Goal: Information Seeking & Learning: Learn about a topic

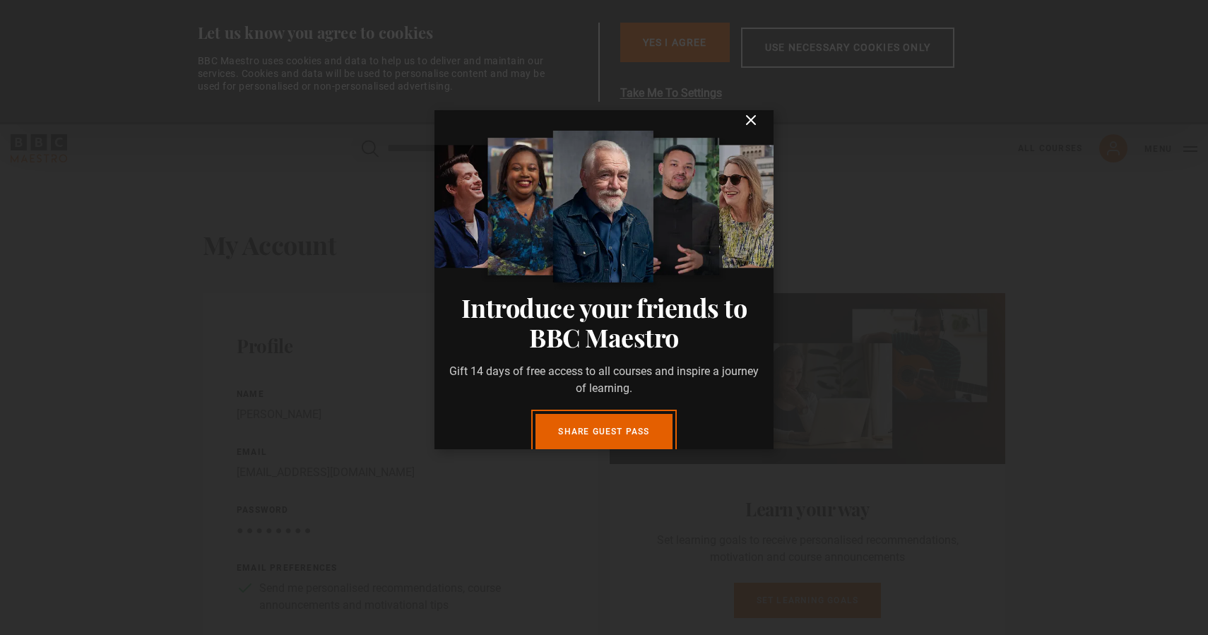
scroll to position [13, 0]
click at [752, 118] on icon "submit" at bounding box center [751, 120] width 8 height 8
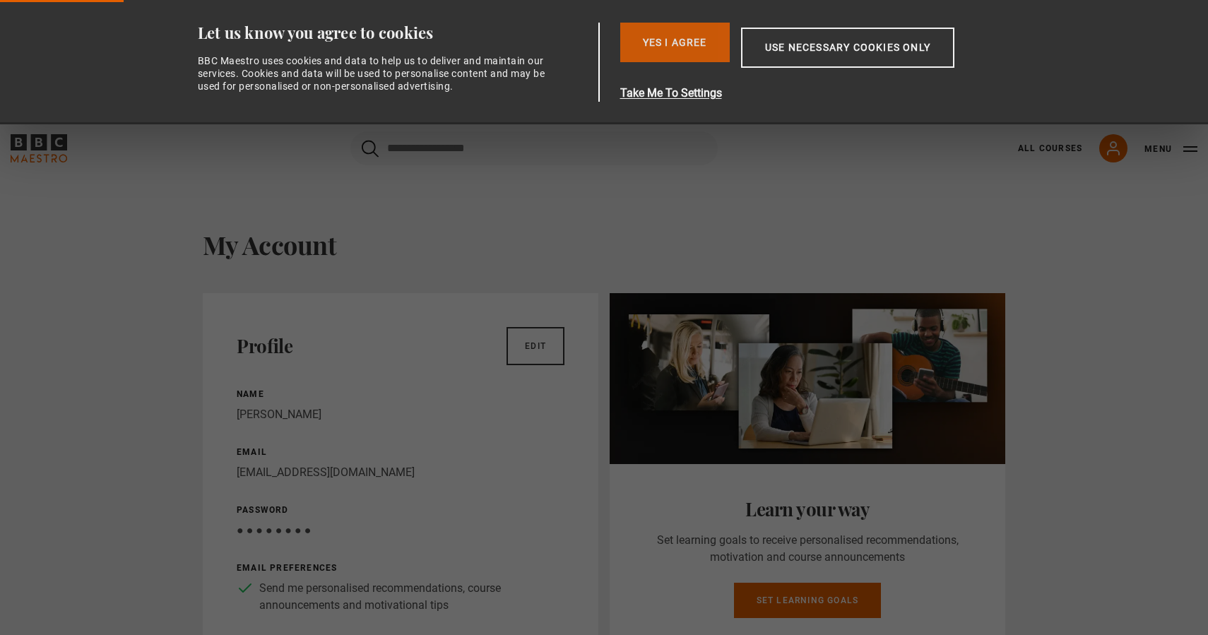
click at [677, 35] on button "Yes I Agree" at bounding box center [675, 43] width 110 height 40
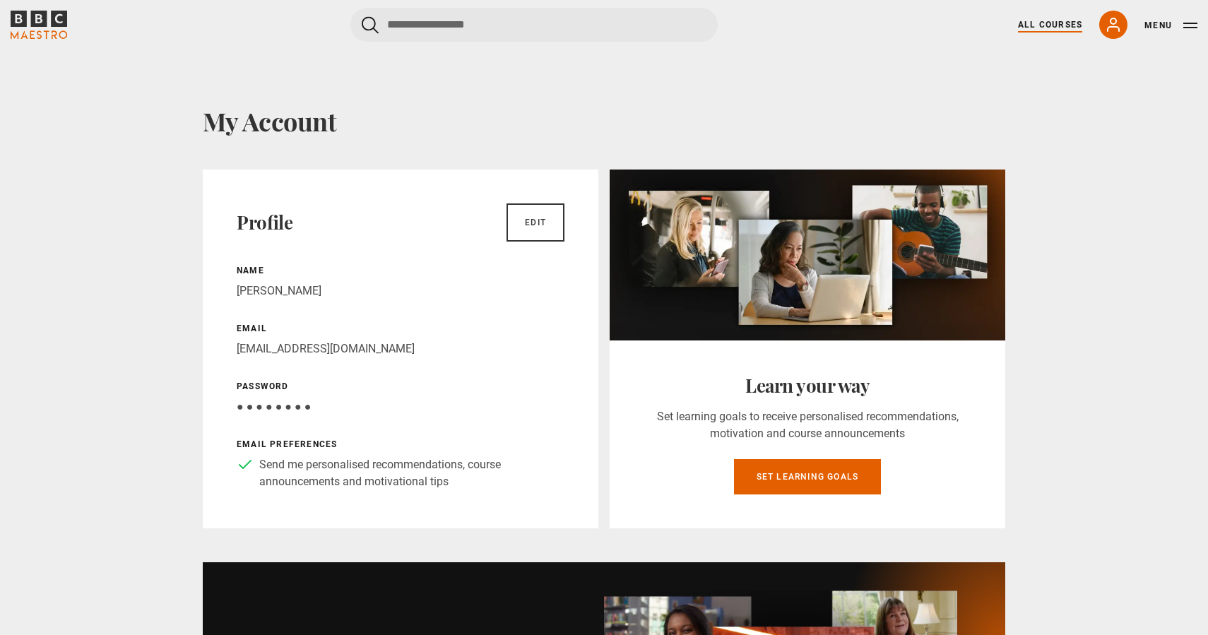
click at [1052, 30] on link "All Courses" at bounding box center [1050, 24] width 64 height 13
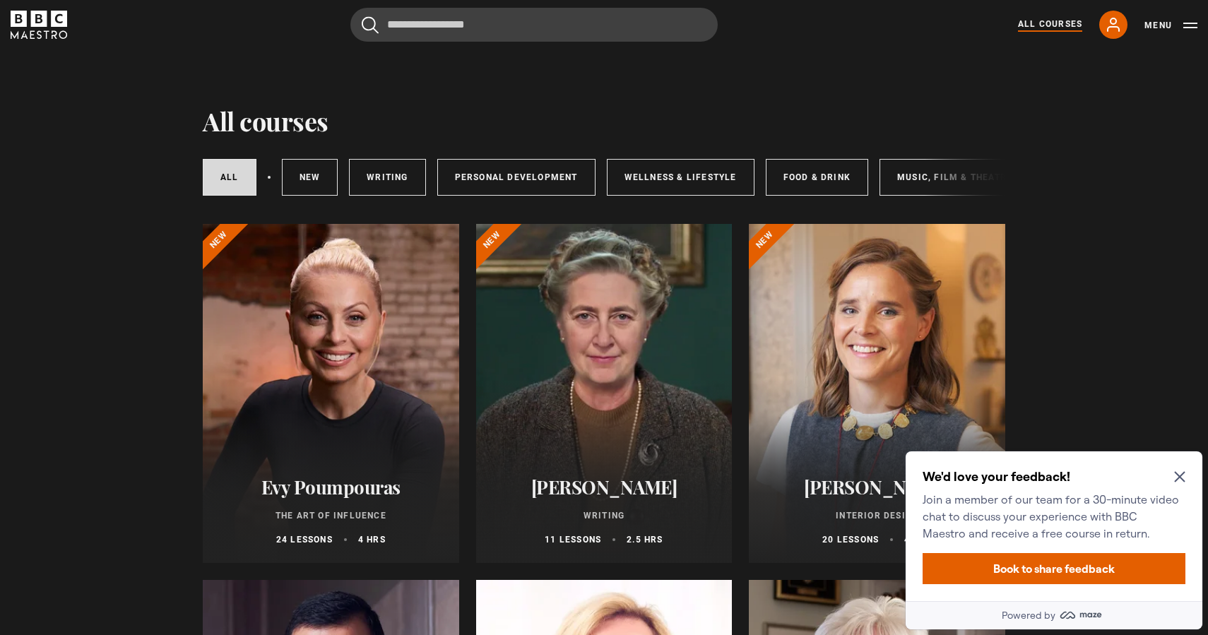
click at [1179, 472] on icon "Close Maze Prompt" at bounding box center [1179, 476] width 11 height 11
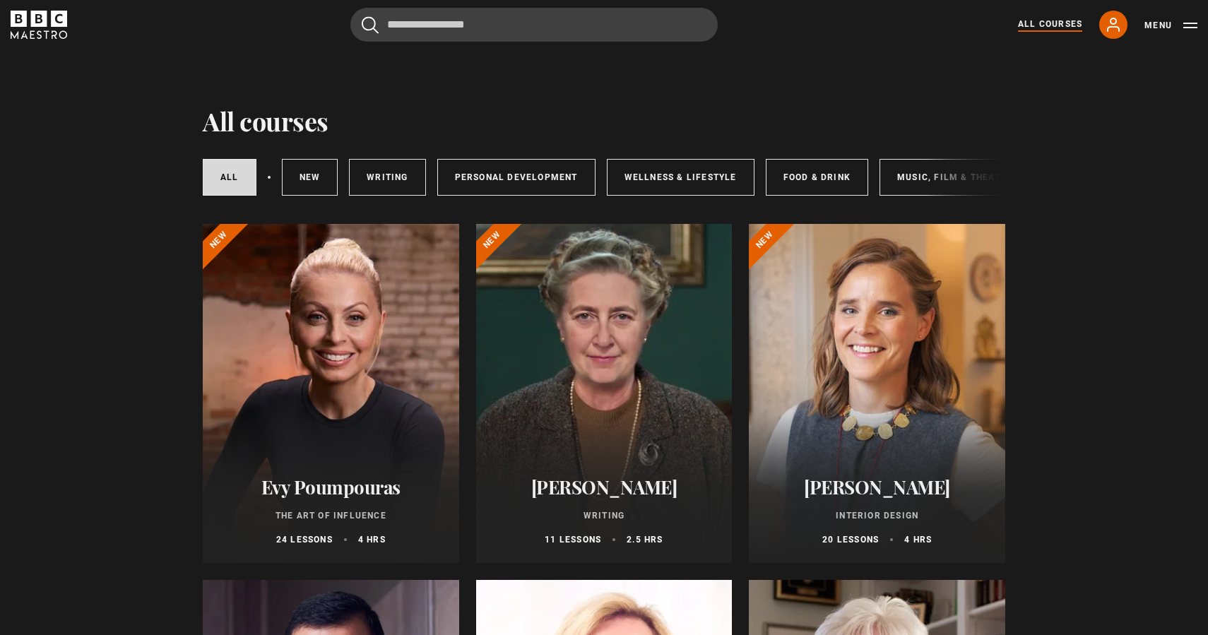
click at [350, 321] on div at bounding box center [331, 393] width 256 height 339
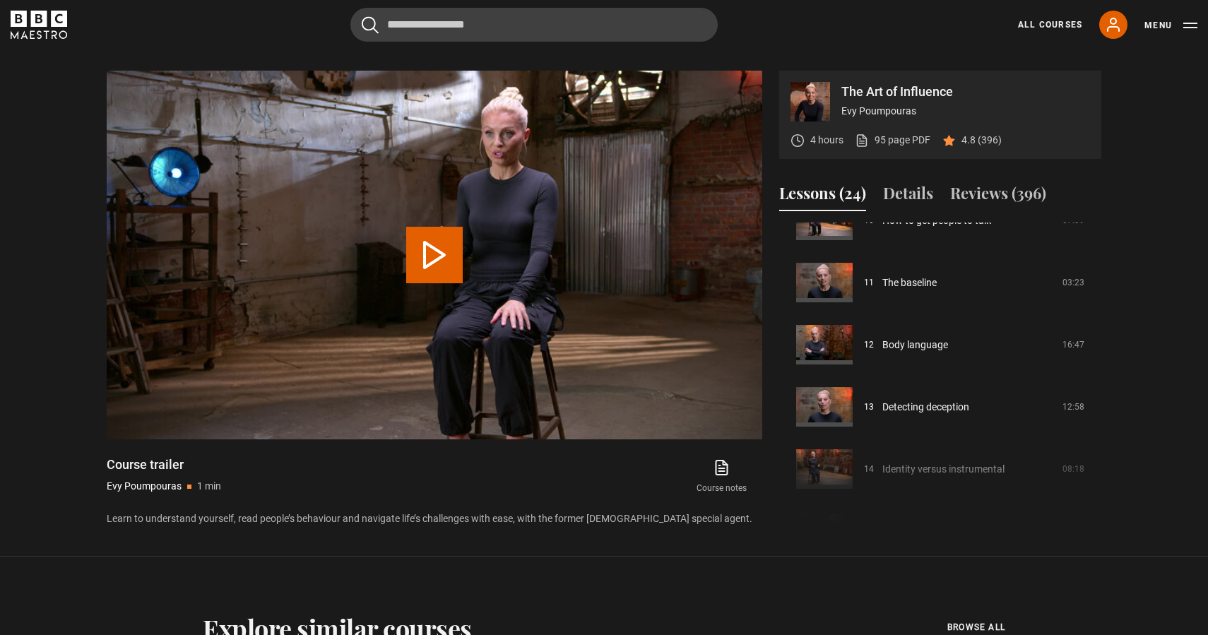
scroll to position [772, 0]
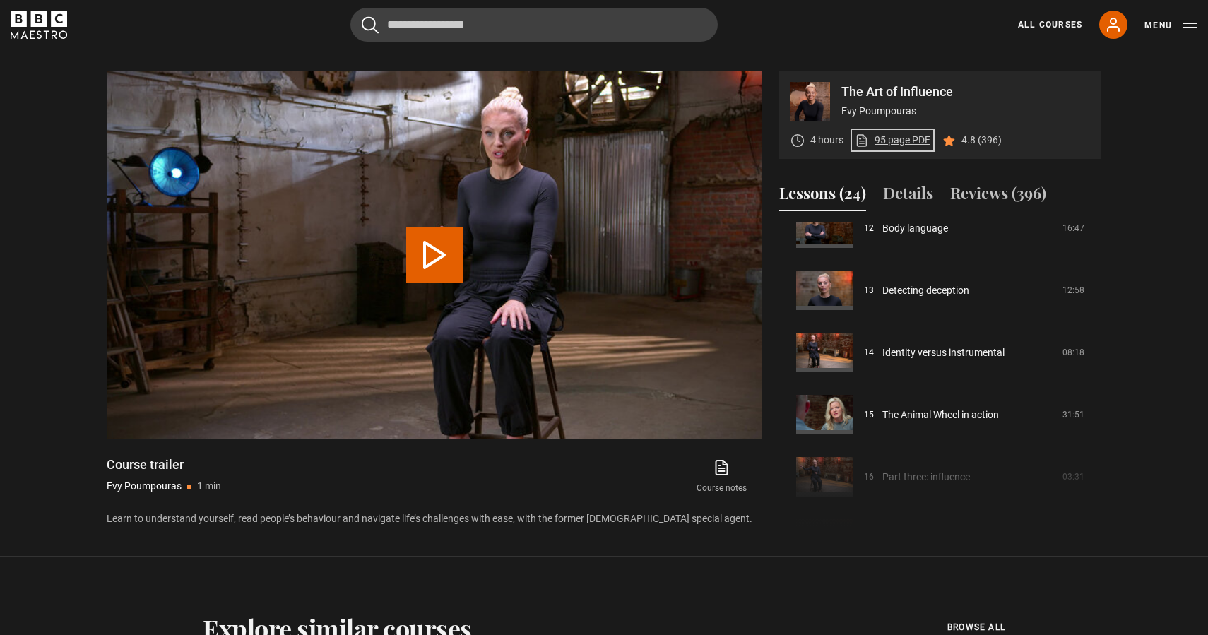
click at [901, 145] on link "95 page PDF (opens in new tab)" at bounding box center [893, 140] width 76 height 15
click at [56, 28] on icon "BBC Maestro" at bounding box center [39, 25] width 57 height 28
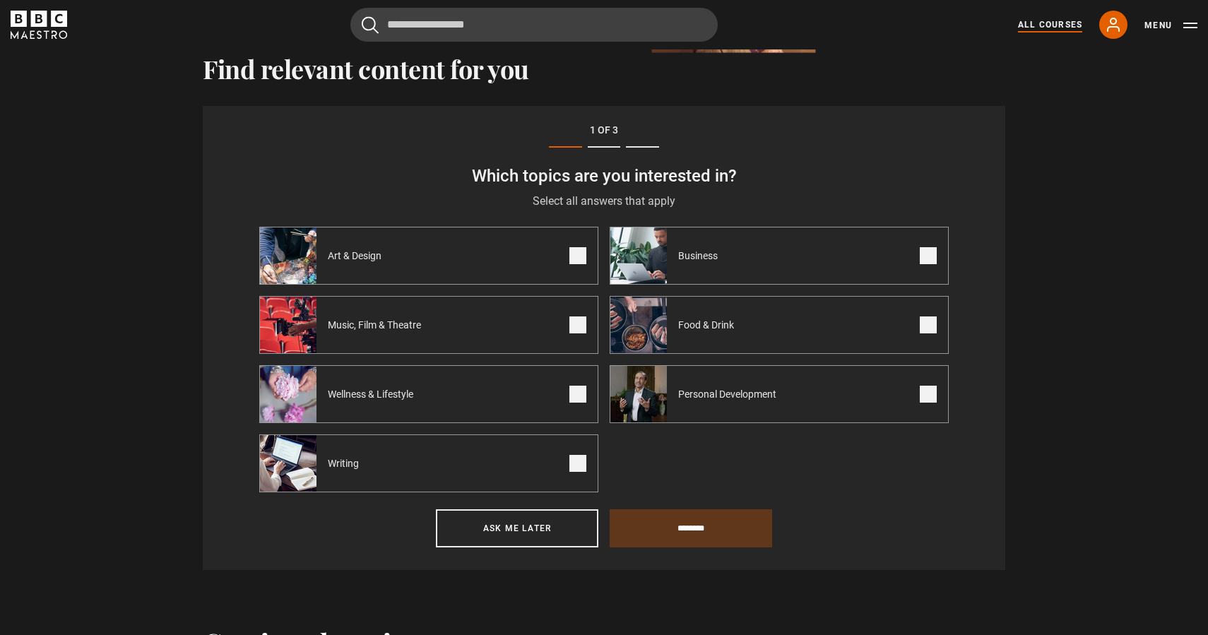
click at [1073, 23] on link "All Courses" at bounding box center [1050, 24] width 64 height 13
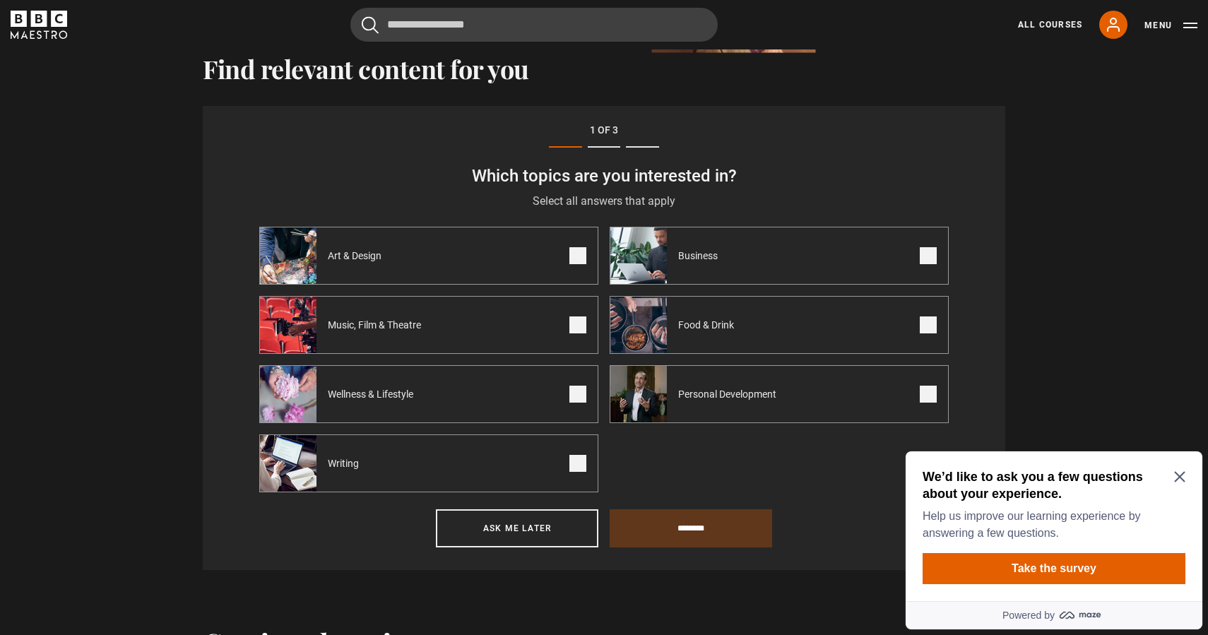
click at [1176, 474] on icon "Close Maze Prompt" at bounding box center [1179, 477] width 11 height 11
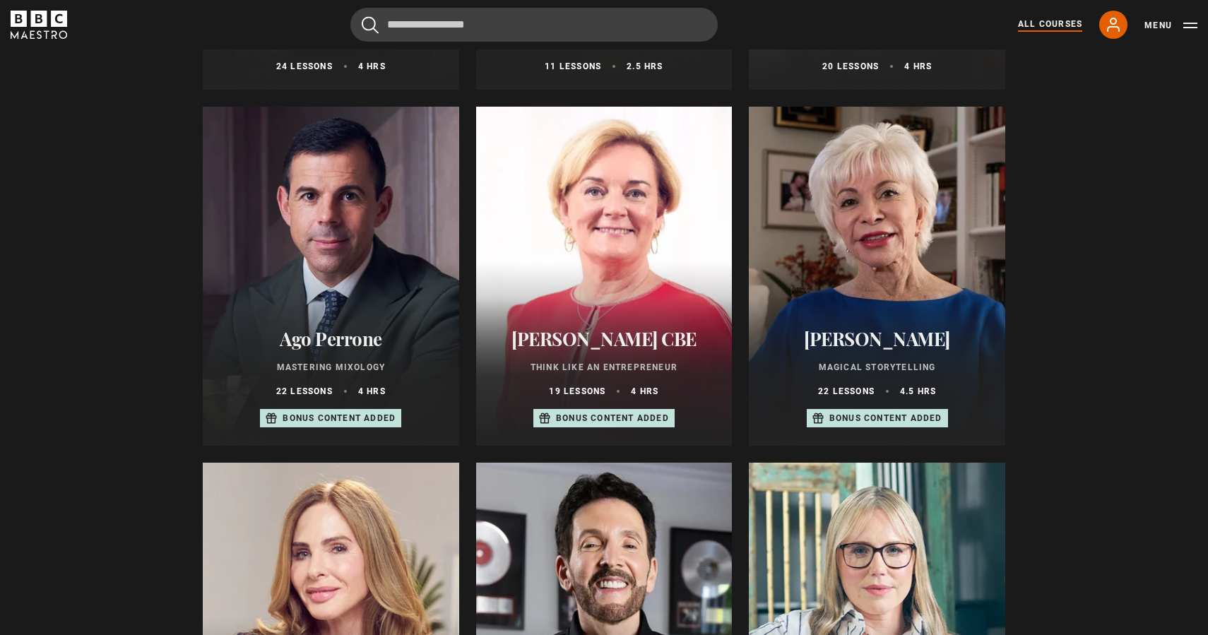
scroll to position [413, 0]
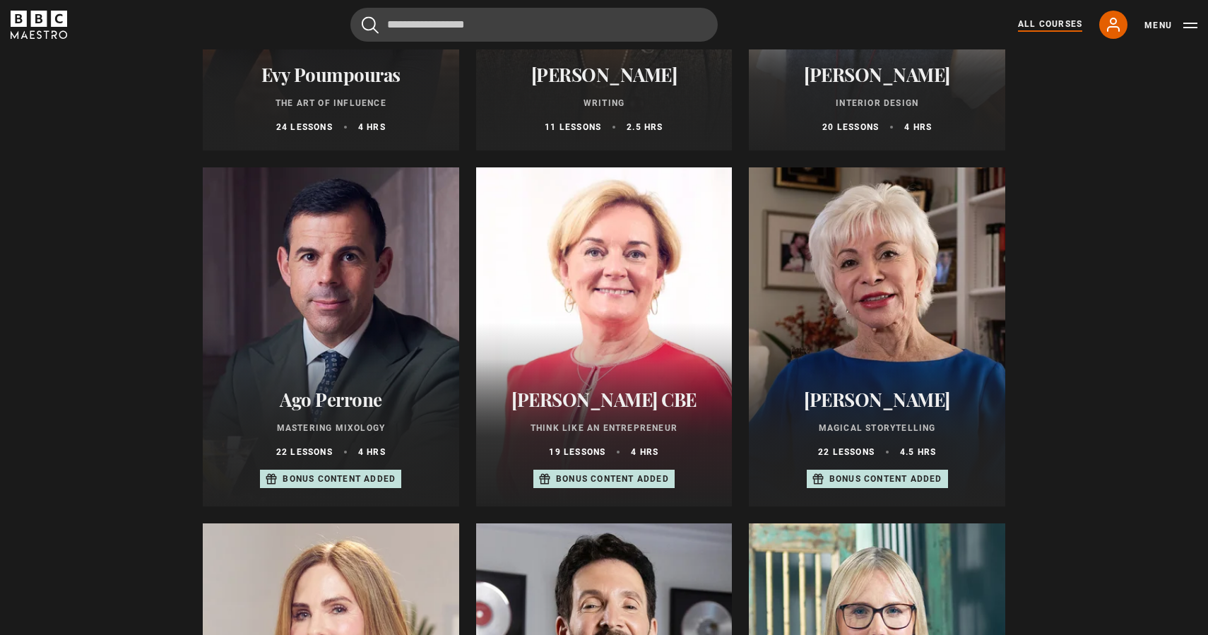
click at [897, 275] on div at bounding box center [877, 336] width 256 height 339
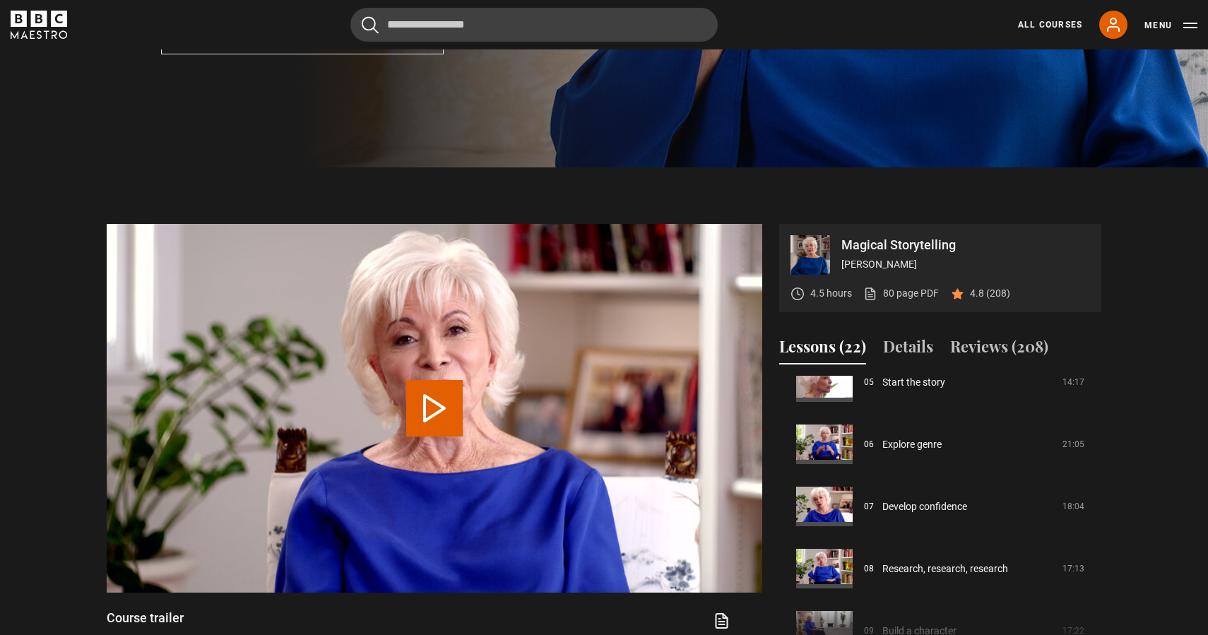
scroll to position [348, 0]
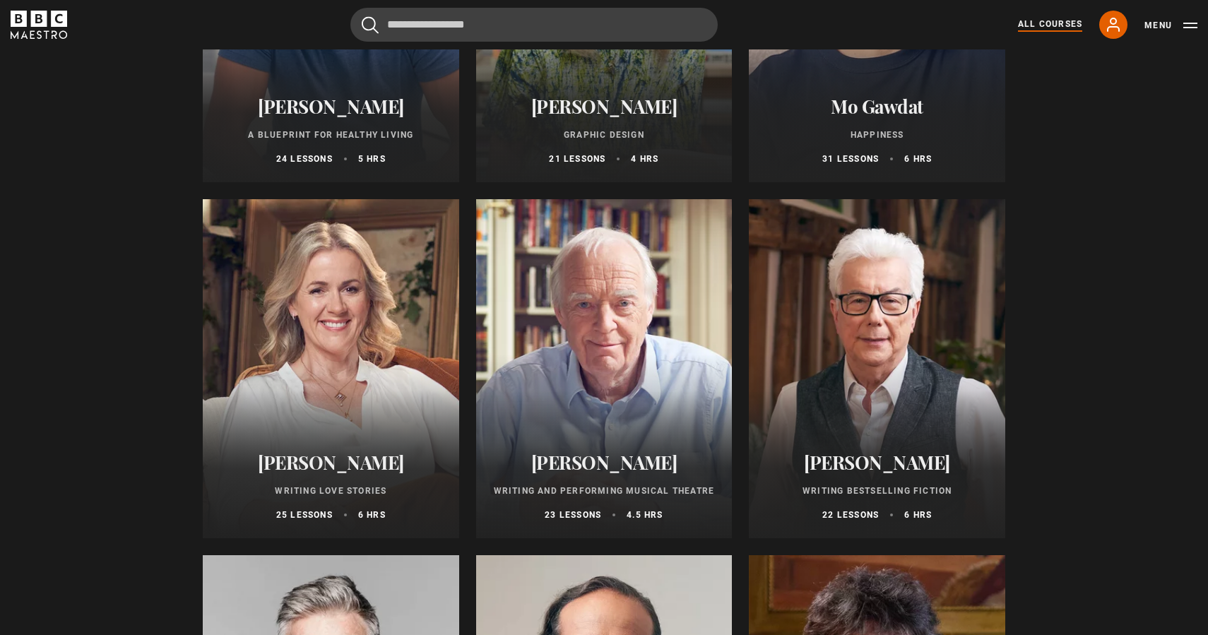
scroll to position [2276, 0]
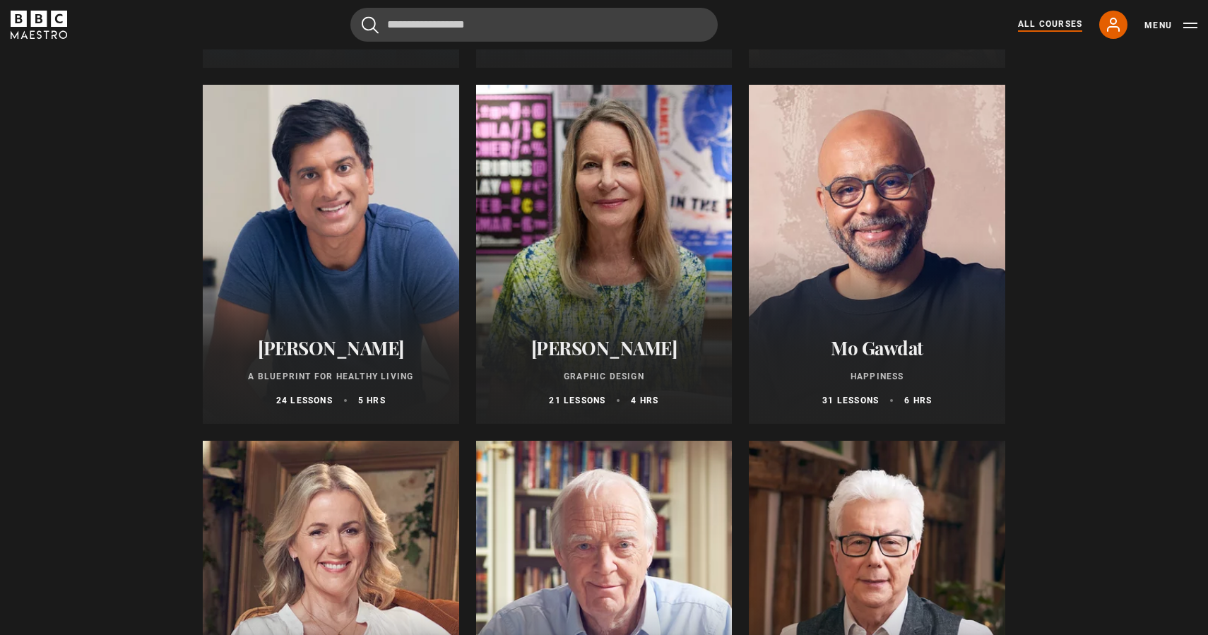
click at [332, 176] on div at bounding box center [331, 254] width 256 height 339
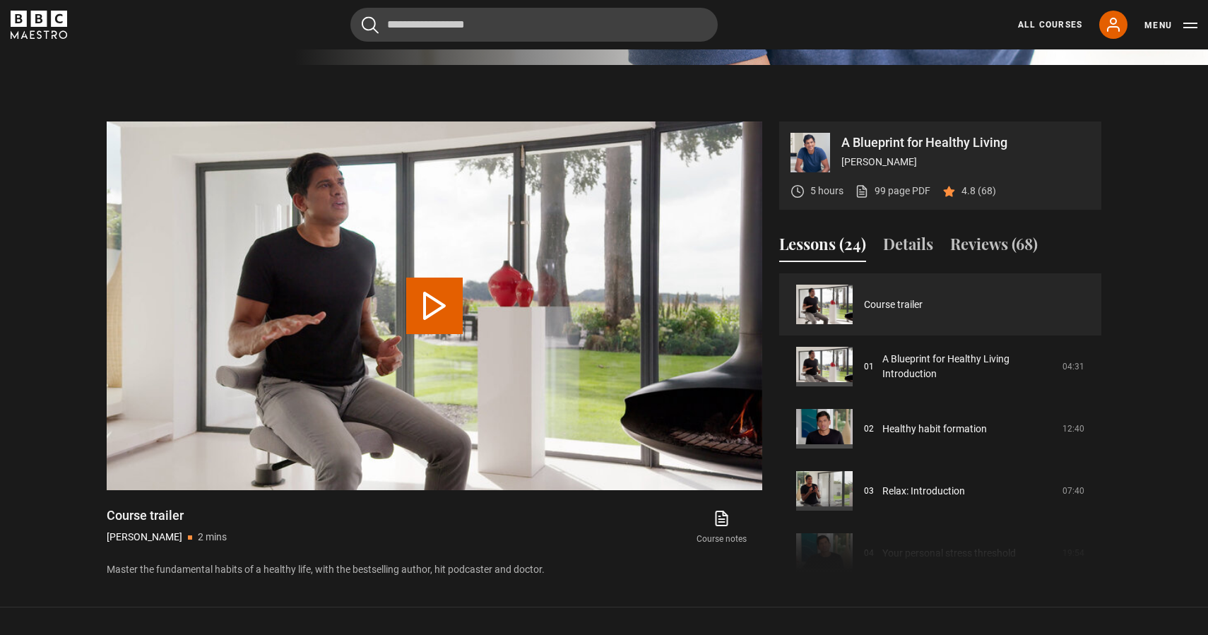
scroll to position [550, 0]
